Goal: Information Seeking & Learning: Compare options

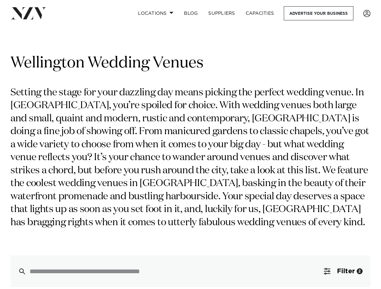
scroll to position [268, 0]
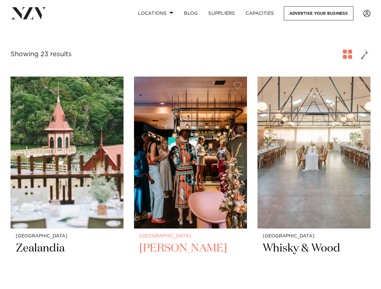
click at [197, 175] on img at bounding box center [190, 153] width 113 height 152
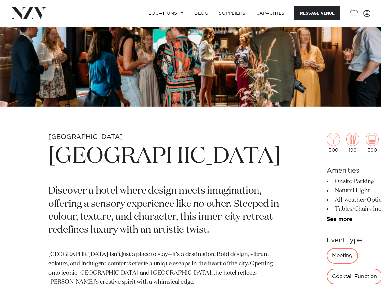
scroll to position [101, 0]
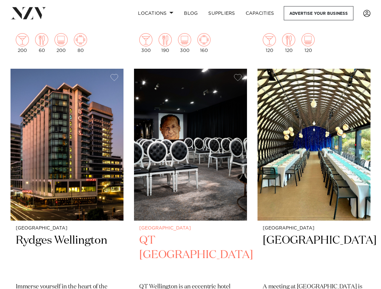
scroll to position [570, 0]
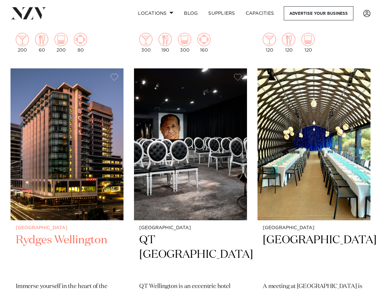
click at [68, 136] on img at bounding box center [67, 144] width 113 height 152
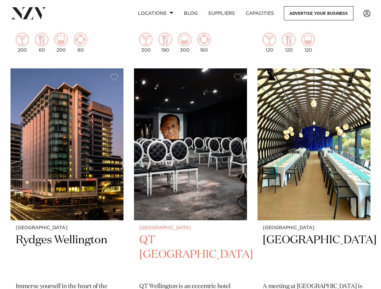
click at [167, 126] on img at bounding box center [190, 144] width 113 height 152
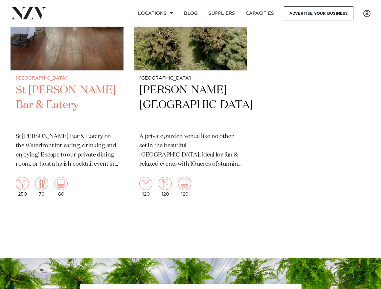
scroll to position [2648, 0]
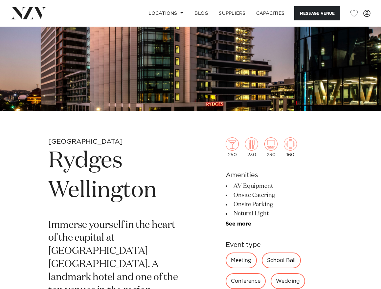
scroll to position [101, 0]
